Goal: Information Seeking & Learning: Learn about a topic

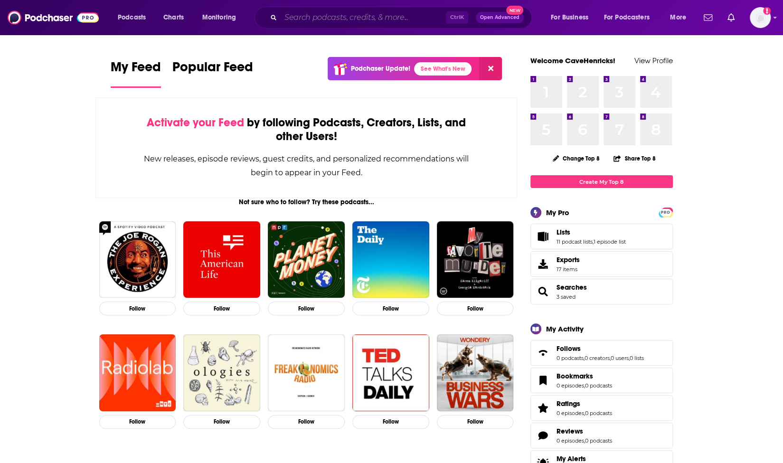
click at [316, 19] on input "Search podcasts, credits, & more..." at bounding box center [363, 17] width 165 height 15
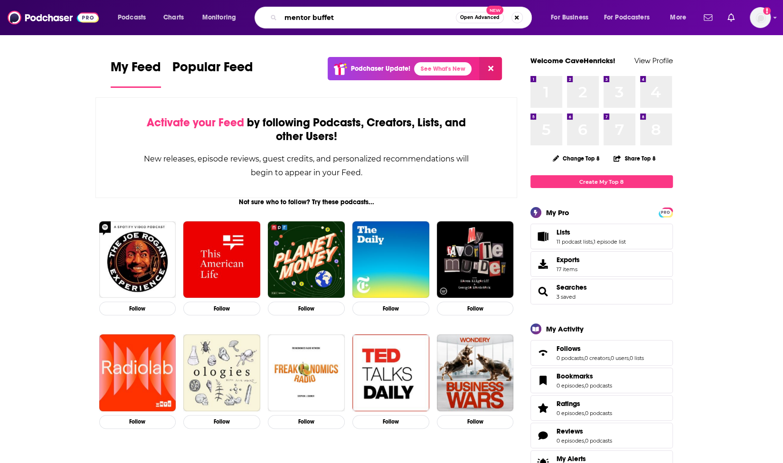
type input "mentor buffet"
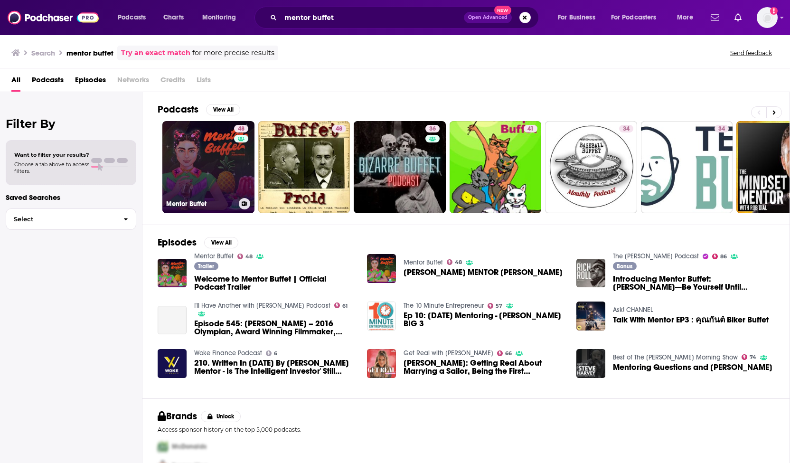
click at [223, 163] on link "48 Mentor Buffet" at bounding box center [208, 167] width 92 height 92
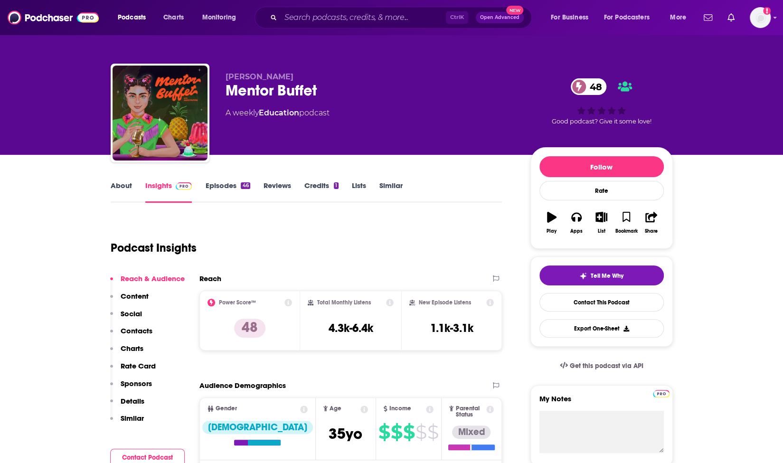
click at [120, 183] on link "About" at bounding box center [121, 192] width 21 height 22
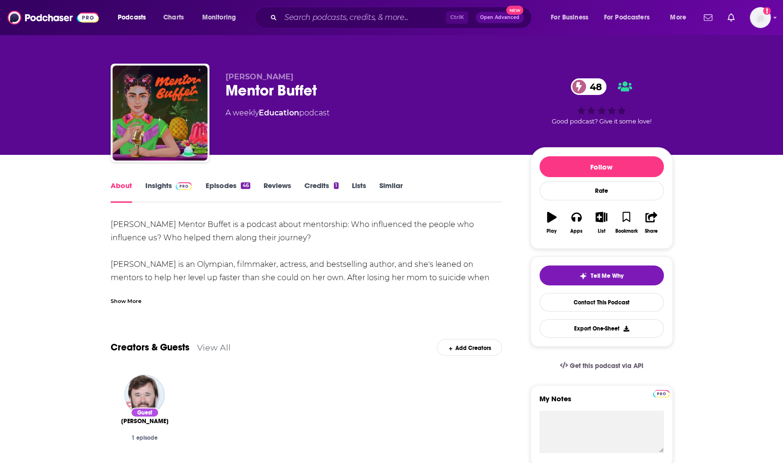
click at [128, 299] on div "Show More" at bounding box center [126, 300] width 31 height 9
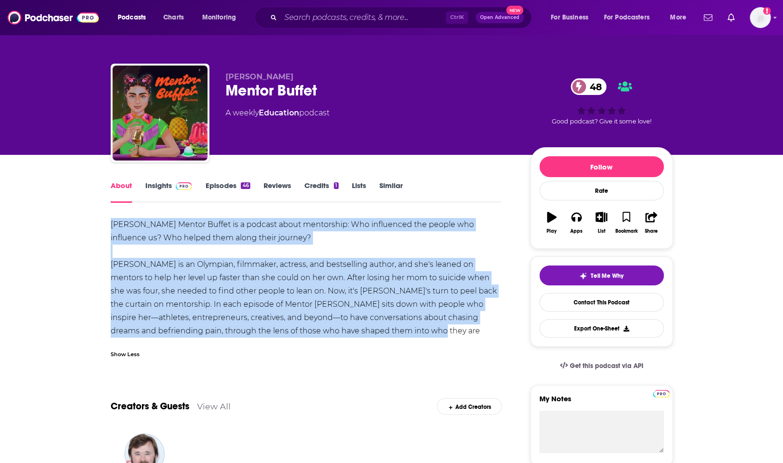
drag, startPoint x: 112, startPoint y: 226, endPoint x: 411, endPoint y: 336, distance: 318.9
click at [411, 336] on div "[PERSON_NAME] Mentor Buffet is a podcast about mentorship: Who influenced the p…" at bounding box center [307, 284] width 392 height 133
copy div "[PERSON_NAME] Mentor Buffet is a podcast about mentorship: Who influenced the p…"
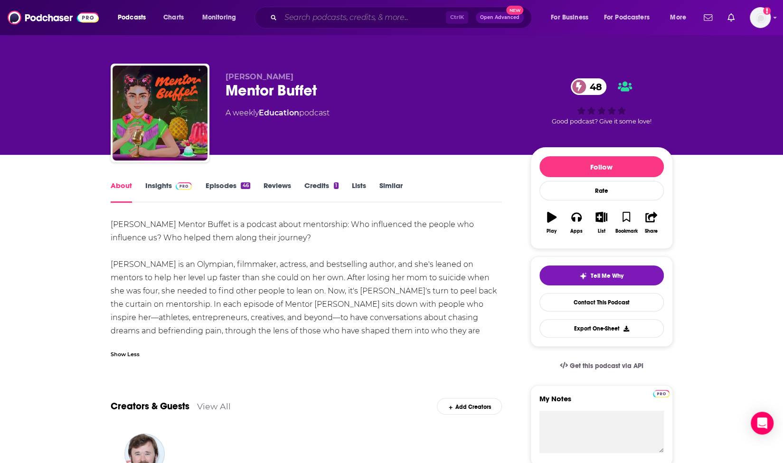
click at [401, 19] on input "Search podcasts, credits, & more..." at bounding box center [363, 17] width 165 height 15
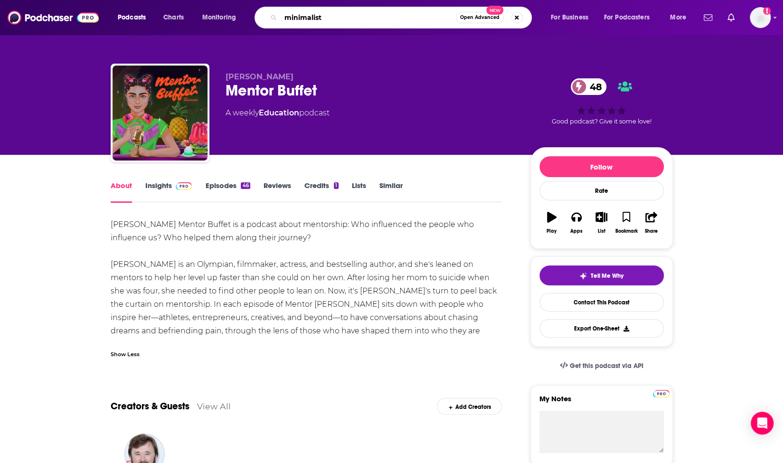
type input "minimalists"
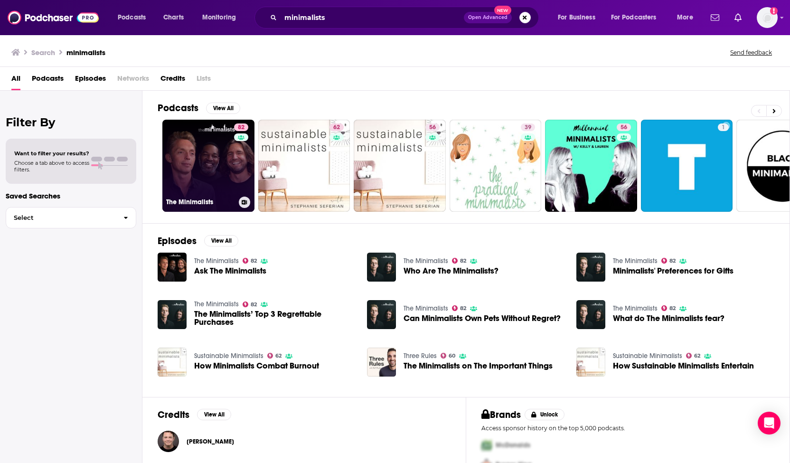
click at [197, 172] on link "82 The Minimalists" at bounding box center [208, 166] width 92 height 92
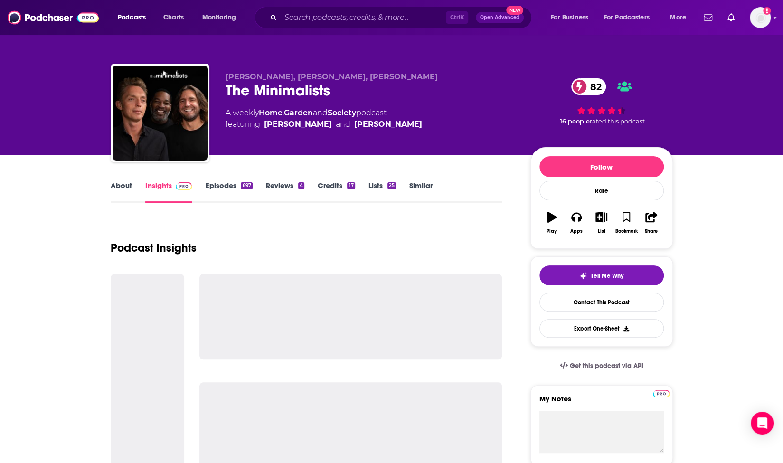
click at [117, 184] on link "About" at bounding box center [121, 192] width 21 height 22
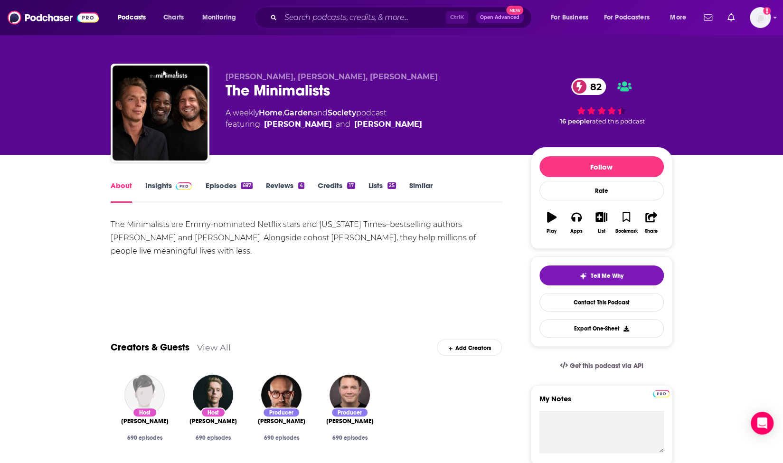
drag, startPoint x: 115, startPoint y: 223, endPoint x: 224, endPoint y: 253, distance: 113.4
click at [224, 253] on div "The Minimalists are Emmy-nominated Netflix stars and [US_STATE] Times–bestselli…" at bounding box center [307, 238] width 392 height 40
drag, startPoint x: 224, startPoint y: 254, endPoint x: 72, endPoint y: 220, distance: 156.3
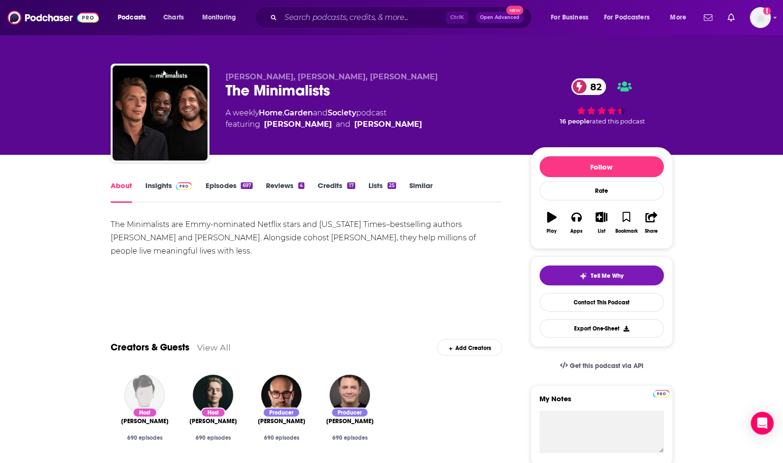
copy div "The Minimalists are Emmy-nominated Netflix stars and [US_STATE] Times–bestselli…"
click at [374, 21] on input "Search podcasts, credits, & more..." at bounding box center [363, 17] width 165 height 15
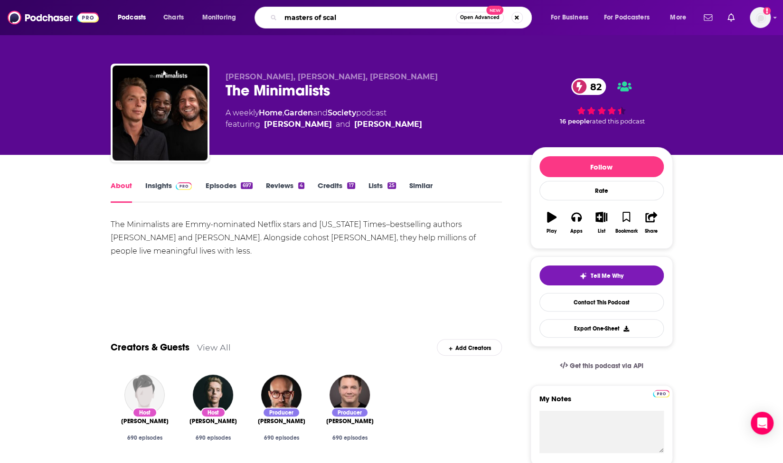
type input "masters of scale"
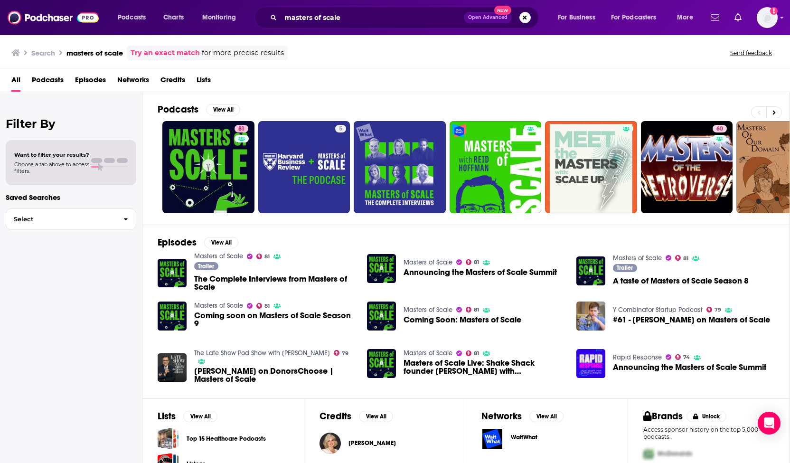
click at [142, 154] on div "Filter By Want to filter your results? Choose a tab above to access filters. Sa…" at bounding box center [71, 323] width 143 height 463
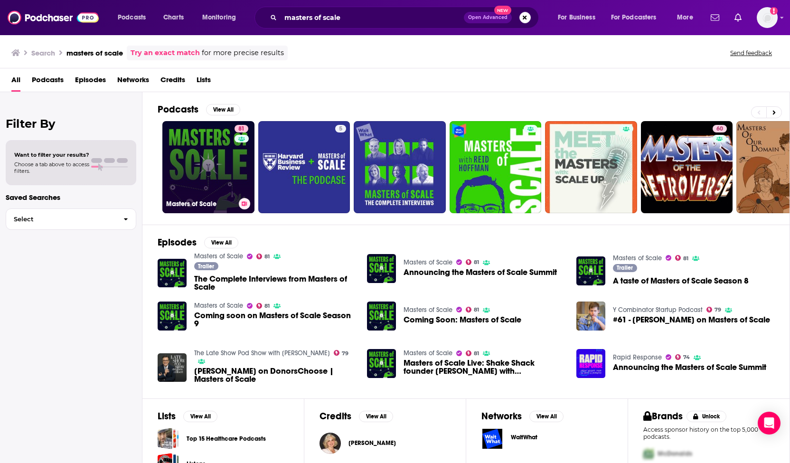
click at [182, 149] on link "81 Masters of Scale" at bounding box center [208, 167] width 92 height 92
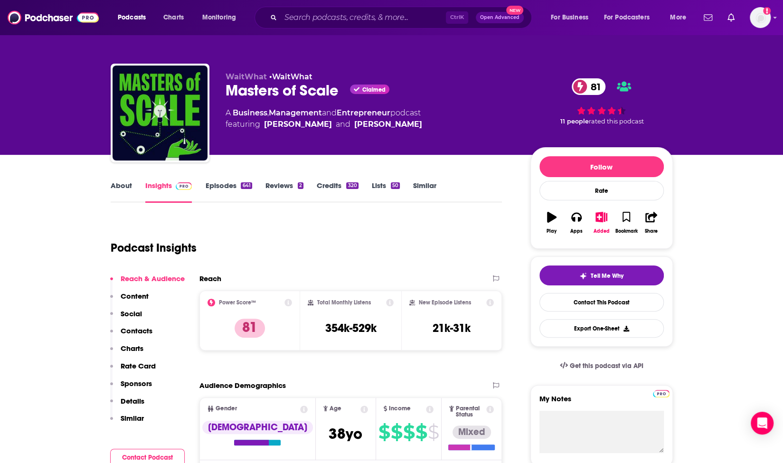
click at [125, 190] on link "About" at bounding box center [121, 192] width 21 height 22
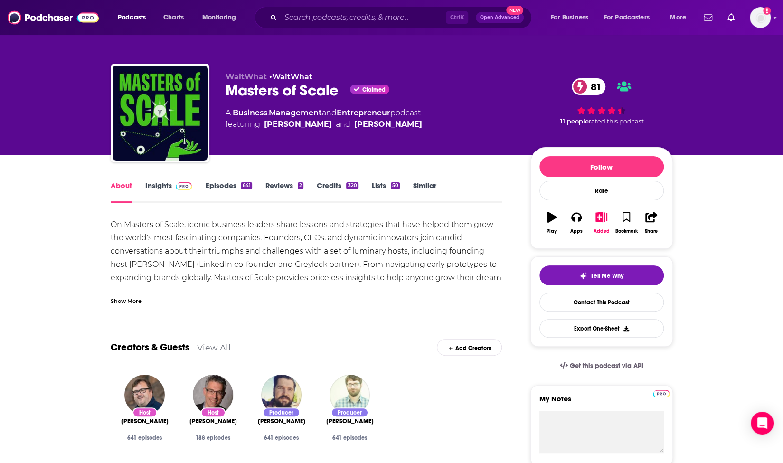
click at [125, 301] on div "Show More" at bounding box center [126, 300] width 31 height 9
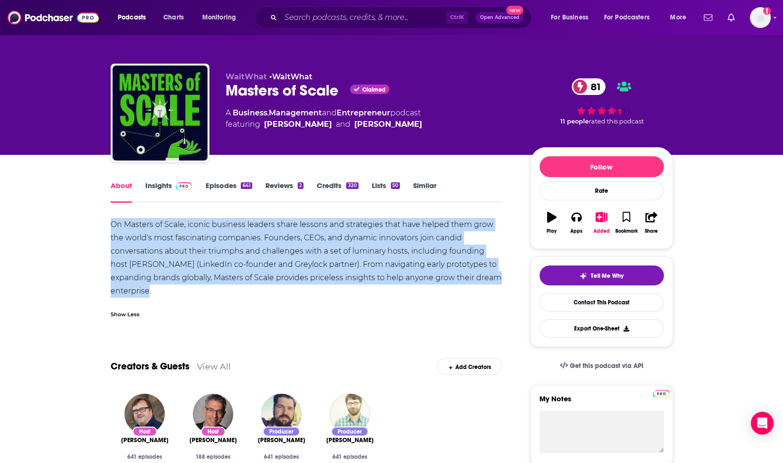
drag, startPoint x: 110, startPoint y: 224, endPoint x: 180, endPoint y: 291, distance: 97.1
copy div "On Masters of Scale, iconic business leaders share lessons and strategies that …"
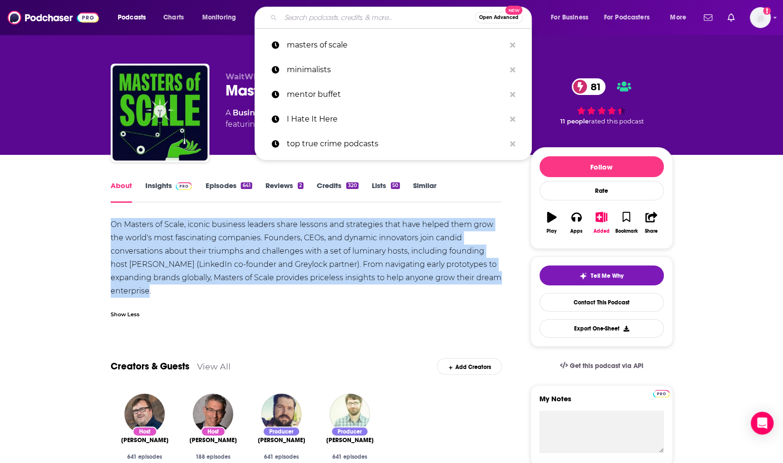
click at [329, 15] on input "Search podcasts, credits, & more..." at bounding box center [378, 17] width 194 height 15
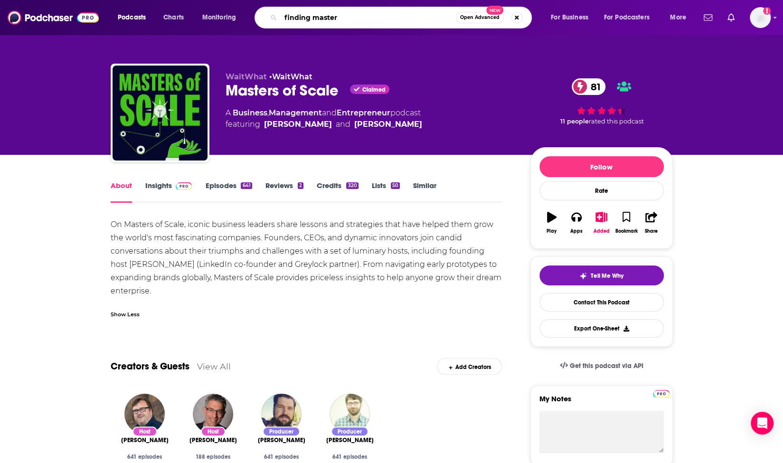
type input "finding mastery"
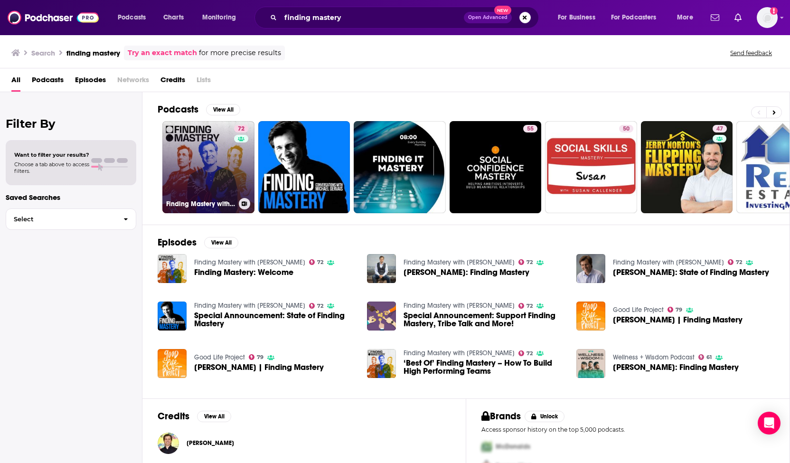
click at [206, 154] on link "72 Finding Mastery with [PERSON_NAME]" at bounding box center [208, 167] width 92 height 92
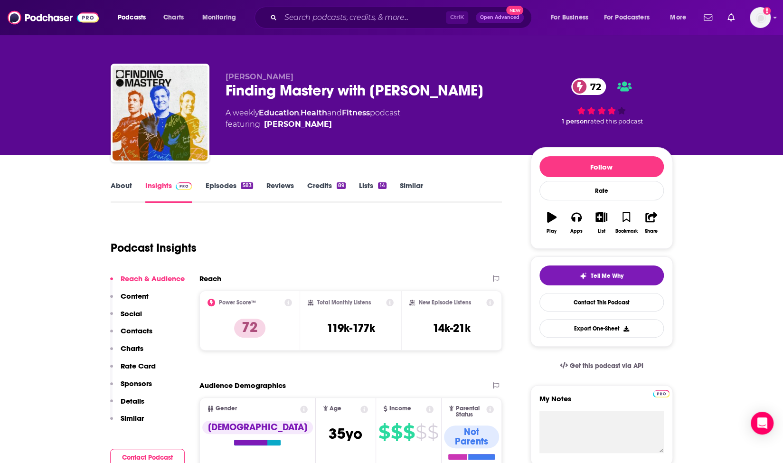
click at [119, 183] on link "About" at bounding box center [121, 192] width 21 height 22
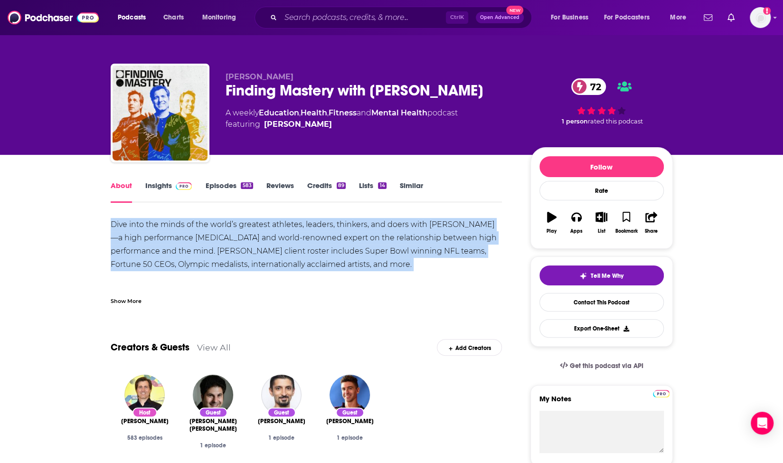
drag, startPoint x: 110, startPoint y: 222, endPoint x: 122, endPoint y: 291, distance: 70.4
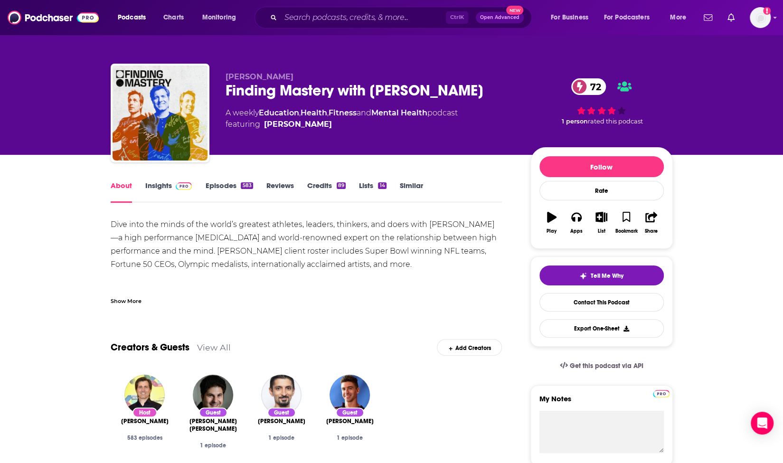
click at [117, 300] on div "Show More" at bounding box center [126, 300] width 31 height 9
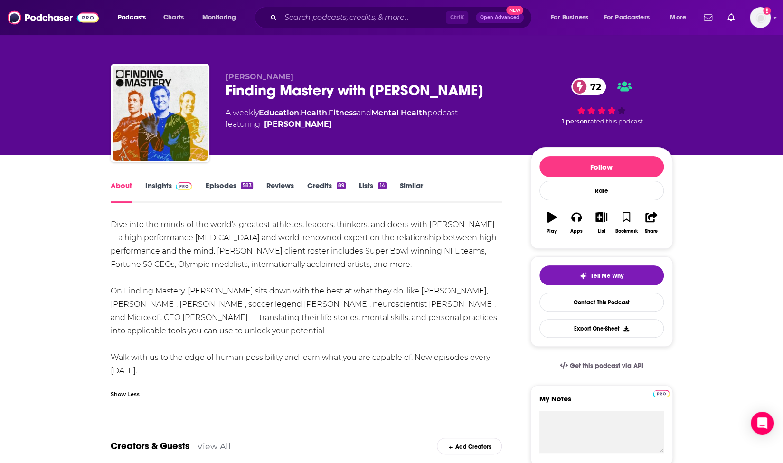
drag, startPoint x: 113, startPoint y: 221, endPoint x: 330, endPoint y: 374, distance: 265.8
click at [330, 374] on div "Dive into the minds of the world’s greatest athletes, leaders, thinkers, and do…" at bounding box center [307, 298] width 392 height 160
copy div "Dive into the minds of the world’s greatest athletes, leaders, thinkers, and do…"
